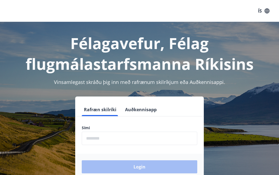
click at [152, 133] on input "phone" at bounding box center [140, 138] width 116 height 13
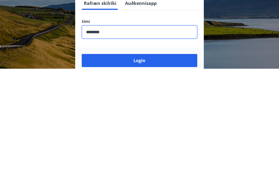
type input "********"
click at [158, 160] on button "Login" at bounding box center [140, 166] width 116 height 13
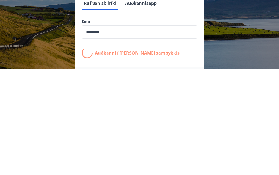
scroll to position [90, 0]
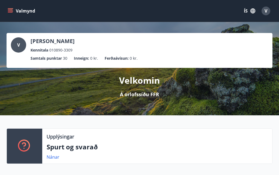
click at [14, 12] on button "Valmynd" at bounding box center [22, 11] width 31 height 10
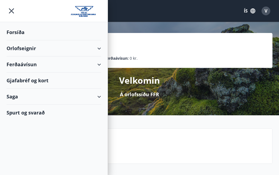
click at [90, 52] on div "Orlofseignir" at bounding box center [54, 48] width 95 height 16
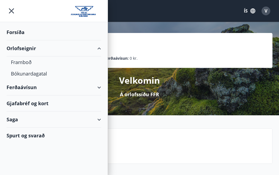
click at [22, 63] on div "Framboð" at bounding box center [54, 61] width 86 height 11
